Goal: Task Accomplishment & Management: Manage account settings

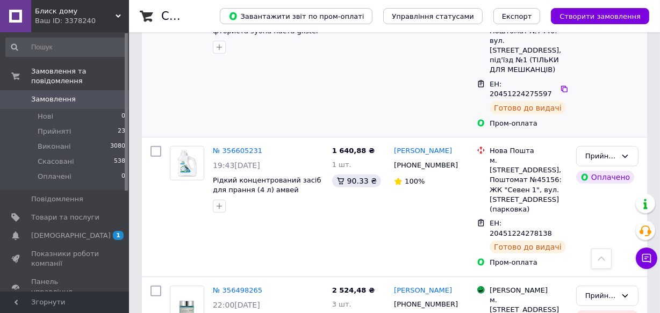
scroll to position [586, 0]
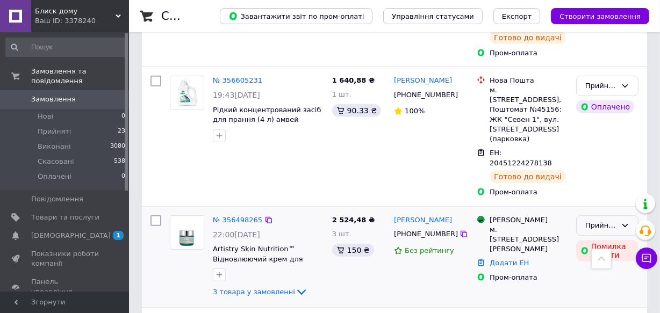
click at [625, 221] on icon at bounding box center [624, 225] width 9 height 9
click at [594, 258] on li "Скасовано" at bounding box center [606, 268] width 61 height 20
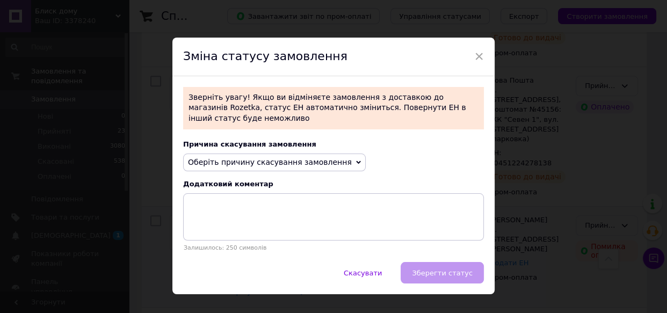
click at [356, 160] on icon at bounding box center [358, 162] width 5 height 5
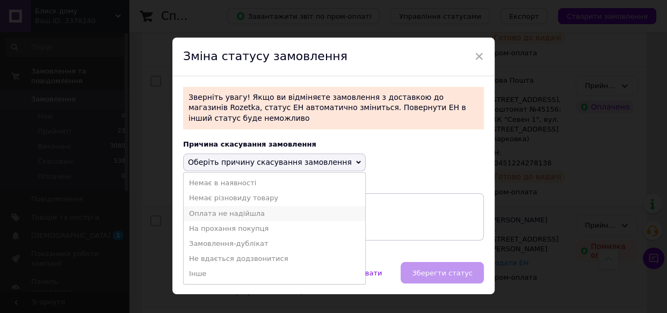
click at [231, 206] on li "Оплата не надійшла" at bounding box center [275, 213] width 182 height 15
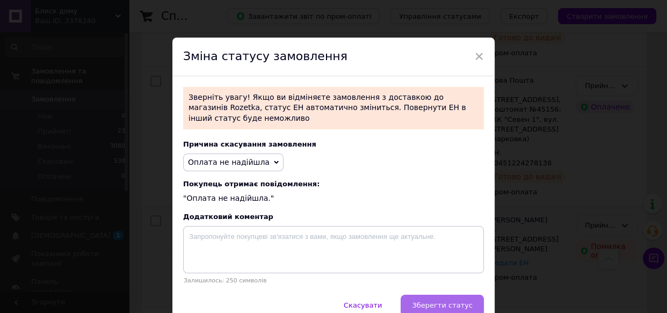
drag, startPoint x: 440, startPoint y: 295, endPoint x: 535, endPoint y: 271, distance: 97.7
click at [441, 301] on span "Зберегти статус" at bounding box center [442, 305] width 61 height 8
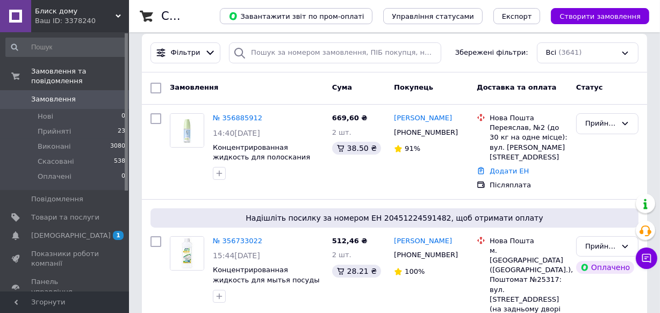
scroll to position [371, 0]
